Goal: Task Accomplishment & Management: Manage account settings

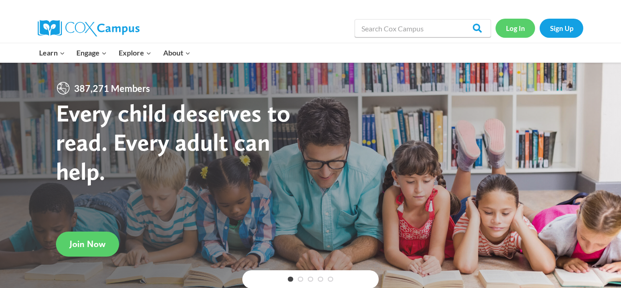
click at [509, 27] on link "Log In" at bounding box center [516, 28] width 40 height 19
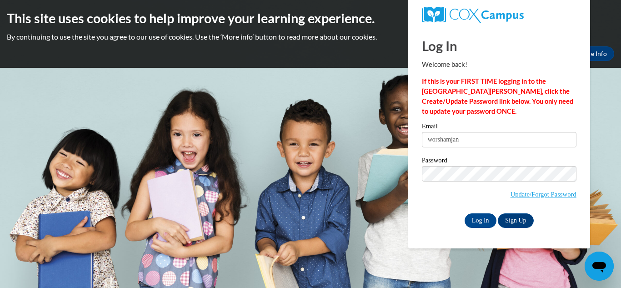
type input "worshamjan3@yahoo.com"
click at [484, 216] on input "Log In" at bounding box center [481, 220] width 32 height 15
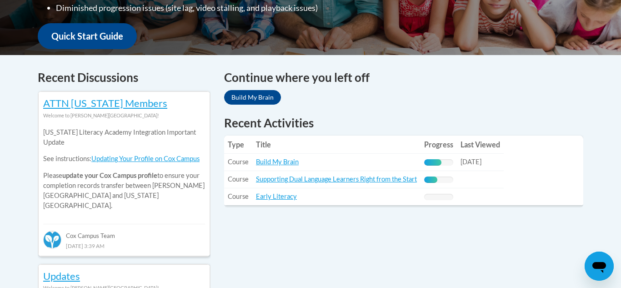
scroll to position [382, 0]
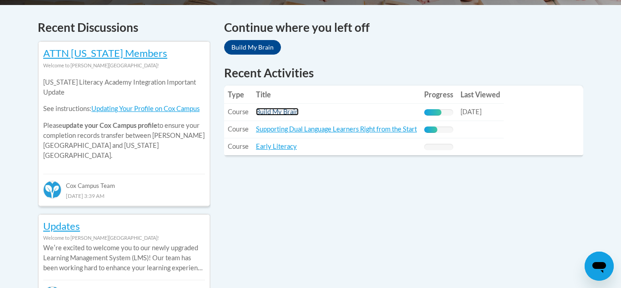
click at [282, 110] on link "Build My Brain" at bounding box center [277, 112] width 43 height 8
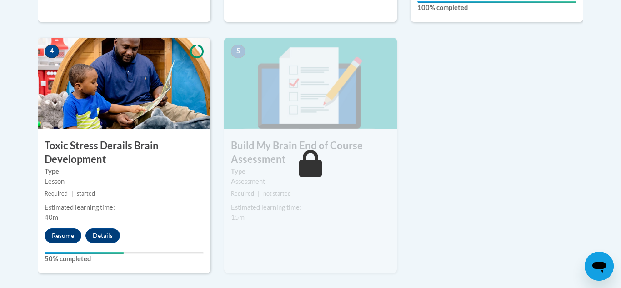
scroll to position [520, 0]
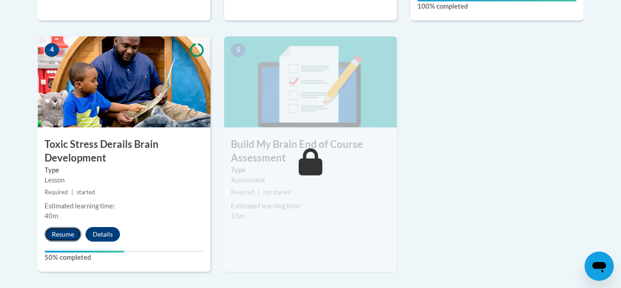
click at [70, 235] on button "Resume" at bounding box center [63, 234] width 37 height 15
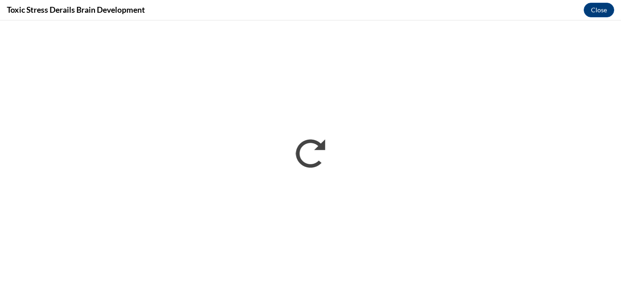
scroll to position [0, 0]
